Goal: Task Accomplishment & Management: Complete application form

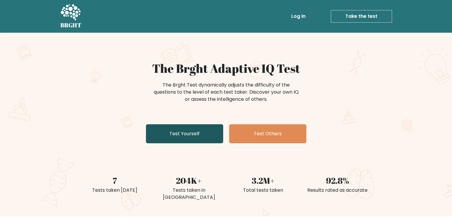
click at [191, 136] on link "Test Yourself" at bounding box center [184, 133] width 77 height 19
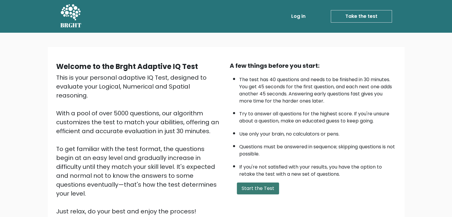
click at [261, 185] on button "Start the Test" at bounding box center [258, 189] width 42 height 12
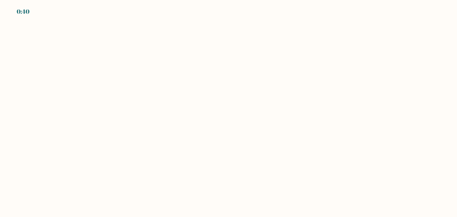
click at [200, 124] on body "0:40" at bounding box center [228, 108] width 457 height 217
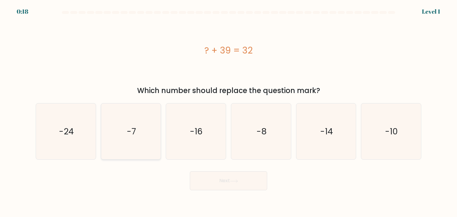
click at [123, 115] on icon "-7" at bounding box center [131, 131] width 56 height 56
click at [228, 111] on input "b. -7" at bounding box center [228, 110] width 0 height 3
radio input "true"
click at [254, 187] on button "Next" at bounding box center [228, 180] width 77 height 19
click at [224, 186] on button "Next" at bounding box center [228, 180] width 77 height 19
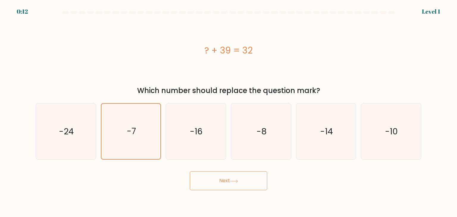
click at [210, 180] on button "Next" at bounding box center [228, 180] width 77 height 19
click at [221, 177] on button "Next" at bounding box center [228, 180] width 77 height 19
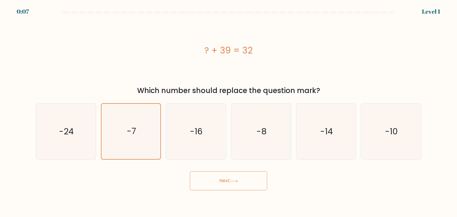
click at [221, 177] on button "Next" at bounding box center [228, 180] width 77 height 19
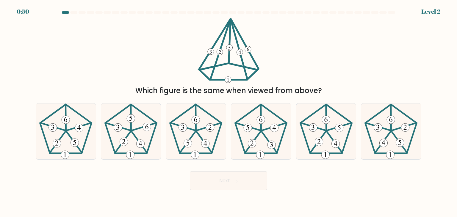
click at [149, 58] on div "Which figure is the same when viewed from above?" at bounding box center [228, 57] width 392 height 78
click at [125, 125] on icon at bounding box center [131, 131] width 56 height 56
click at [228, 111] on input "b." at bounding box center [228, 110] width 0 height 3
radio input "true"
click at [233, 184] on button "Next" at bounding box center [228, 180] width 77 height 19
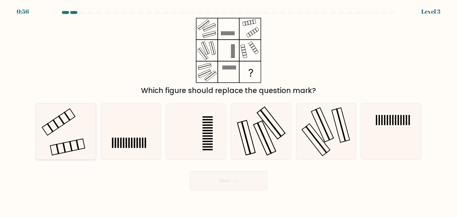
click at [76, 121] on icon at bounding box center [66, 131] width 56 height 56
click at [228, 111] on input "a." at bounding box center [228, 110] width 0 height 3
radio input "true"
click at [239, 183] on button "Next" at bounding box center [228, 180] width 77 height 19
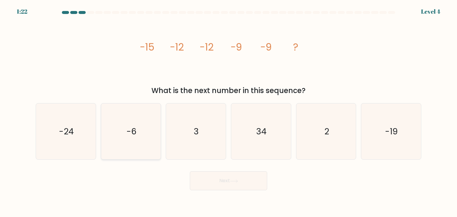
click at [147, 131] on icon "-6" at bounding box center [131, 131] width 56 height 56
click at [228, 111] on input "b. -6" at bounding box center [228, 110] width 0 height 3
radio input "true"
click at [232, 183] on button "Next" at bounding box center [228, 180] width 77 height 19
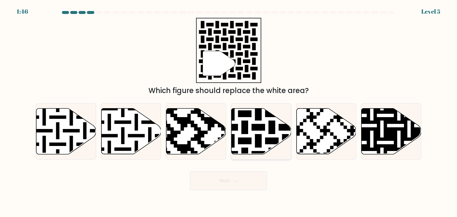
click at [247, 134] on icon at bounding box center [261, 132] width 60 height 46
click at [229, 111] on input "d." at bounding box center [228, 110] width 0 height 3
radio input "true"
click at [233, 179] on button "Next" at bounding box center [228, 180] width 77 height 19
click at [204, 182] on button "Next" at bounding box center [228, 180] width 77 height 19
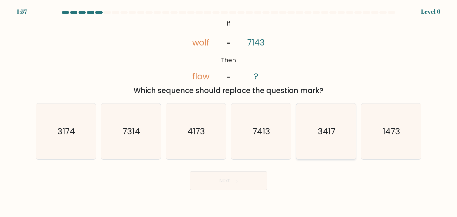
click at [303, 150] on icon "3417" at bounding box center [326, 131] width 56 height 56
click at [229, 111] on input "e. 3417" at bounding box center [228, 110] width 0 height 3
radio input "true"
click at [257, 177] on button "Next" at bounding box center [228, 180] width 77 height 19
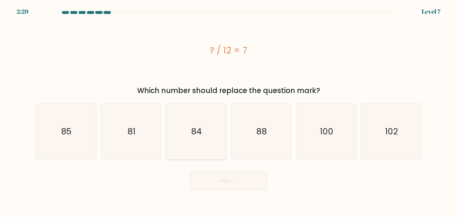
click at [210, 139] on icon "84" at bounding box center [196, 131] width 56 height 56
click at [228, 111] on input "c. 84" at bounding box center [228, 110] width 0 height 3
radio input "true"
click at [230, 179] on button "Next" at bounding box center [228, 180] width 77 height 19
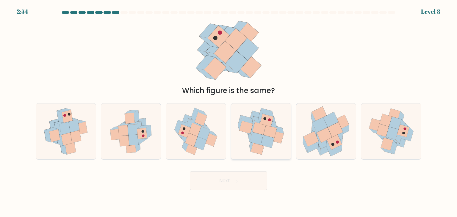
click at [254, 143] on icon at bounding box center [256, 138] width 13 height 13
click at [229, 111] on input "d." at bounding box center [228, 110] width 0 height 3
radio input "true"
click at [237, 194] on body "2:53 Level 8" at bounding box center [228, 108] width 457 height 217
click at [239, 187] on button "Next" at bounding box center [228, 180] width 77 height 19
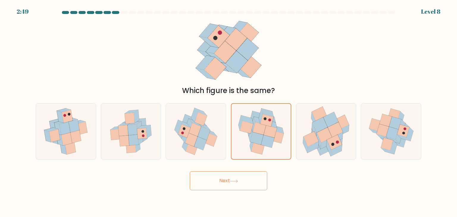
click at [224, 181] on button "Next" at bounding box center [228, 180] width 77 height 19
click at [269, 134] on icon at bounding box center [269, 131] width 13 height 12
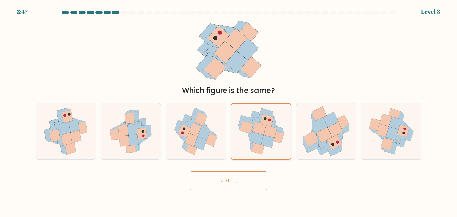
click at [229, 111] on input "d." at bounding box center [228, 110] width 0 height 3
click at [244, 174] on button "Next" at bounding box center [228, 180] width 77 height 19
click at [251, 184] on button "Next" at bounding box center [228, 180] width 77 height 19
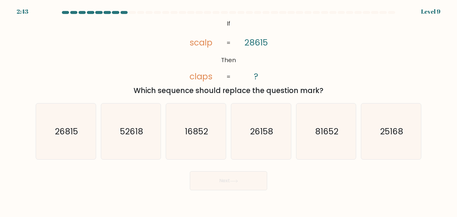
click at [251, 184] on button "Next" at bounding box center [228, 180] width 77 height 19
click at [299, 180] on div "Next" at bounding box center [228, 178] width 392 height 23
click at [314, 131] on icon "81652" at bounding box center [326, 131] width 56 height 56
click at [229, 111] on input "e. 81652" at bounding box center [228, 110] width 0 height 3
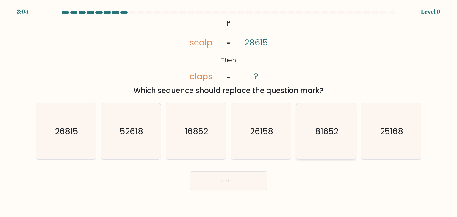
radio input "true"
click at [245, 187] on button "Next" at bounding box center [228, 180] width 77 height 19
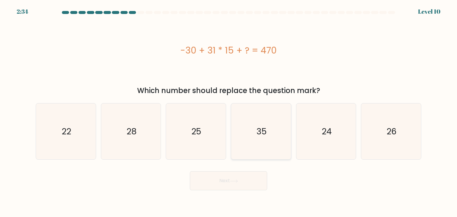
click at [258, 146] on icon "35" at bounding box center [261, 131] width 56 height 56
click at [229, 111] on input "d. 35" at bounding box center [228, 110] width 0 height 3
radio input "true"
click at [249, 180] on button "Next" at bounding box center [228, 180] width 77 height 19
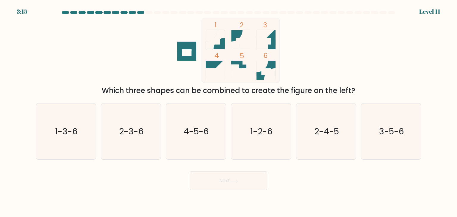
click at [361, 76] on div "1 2 3 4 5 6 Which three shapes can be combined to create the figure on the left?" at bounding box center [228, 57] width 392 height 78
click at [278, 133] on icon "1-2-6" at bounding box center [261, 131] width 56 height 56
click at [229, 111] on input "d. 1-2-6" at bounding box center [228, 110] width 0 height 3
radio input "true"
click at [278, 133] on icon "1-2-6" at bounding box center [260, 131] width 55 height 55
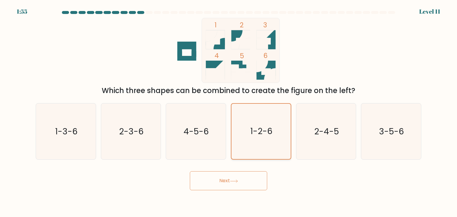
click at [229, 111] on input "d. 1-2-6" at bounding box center [228, 110] width 0 height 3
click at [241, 174] on button "Next" at bounding box center [228, 180] width 77 height 19
click at [239, 177] on button "Next" at bounding box center [228, 180] width 77 height 19
click at [220, 189] on button "Next" at bounding box center [228, 180] width 77 height 19
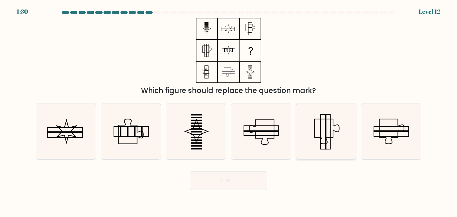
click at [327, 146] on icon at bounding box center [326, 131] width 56 height 56
click at [229, 111] on input "e." at bounding box center [228, 110] width 0 height 3
radio input "true"
click at [243, 177] on button "Next" at bounding box center [228, 180] width 77 height 19
